Goal: Task Accomplishment & Management: Manage account settings

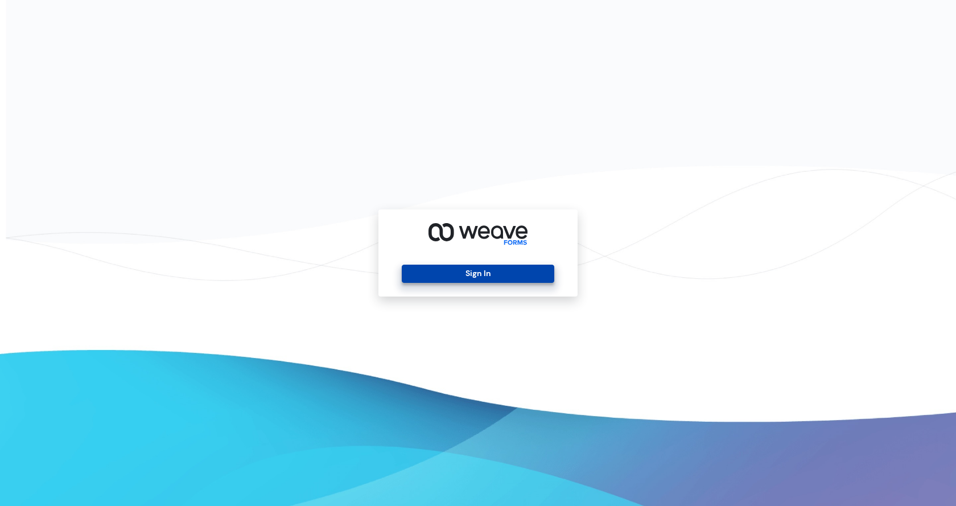
click at [501, 275] on button "Sign In" at bounding box center [478, 274] width 152 height 18
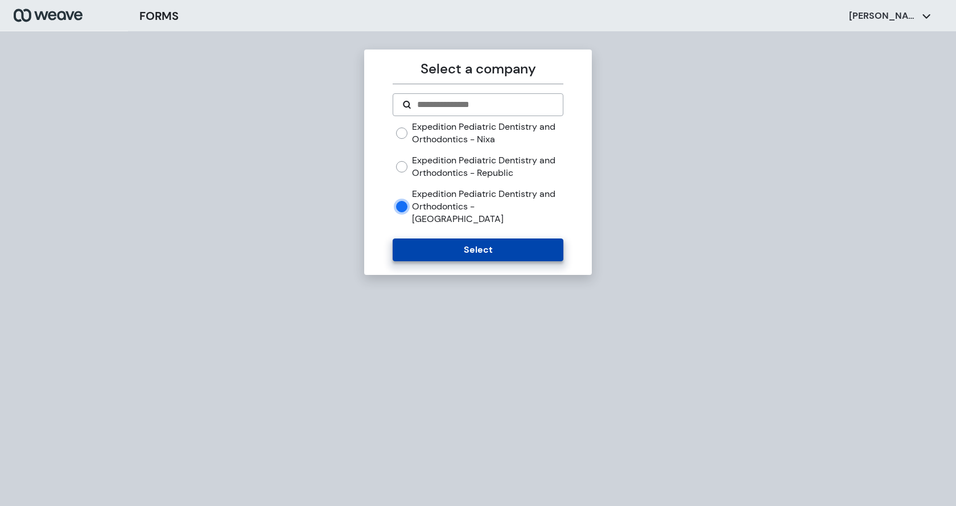
click at [446, 238] on button "Select" at bounding box center [478, 249] width 170 height 23
